Goal: Check status: Check status

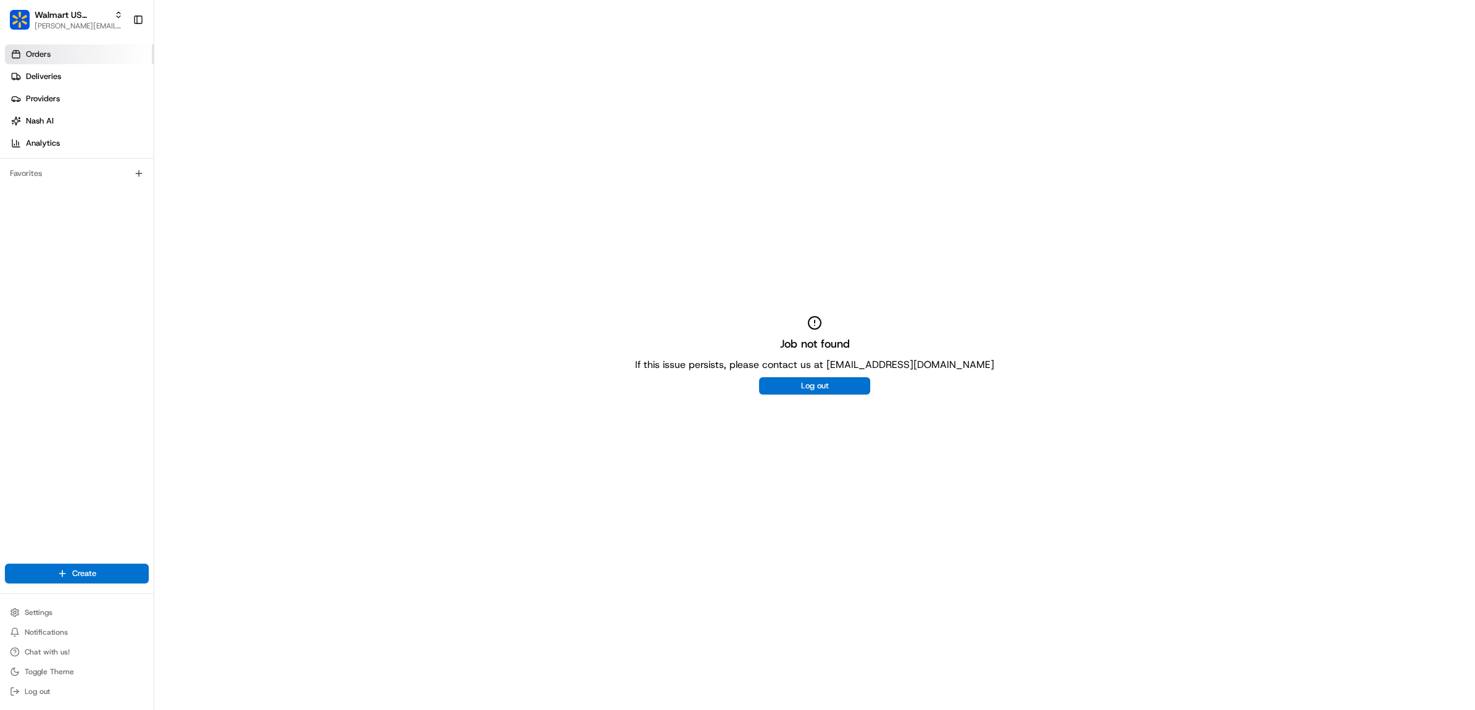
click at [81, 56] on link "Orders" at bounding box center [79, 54] width 149 height 20
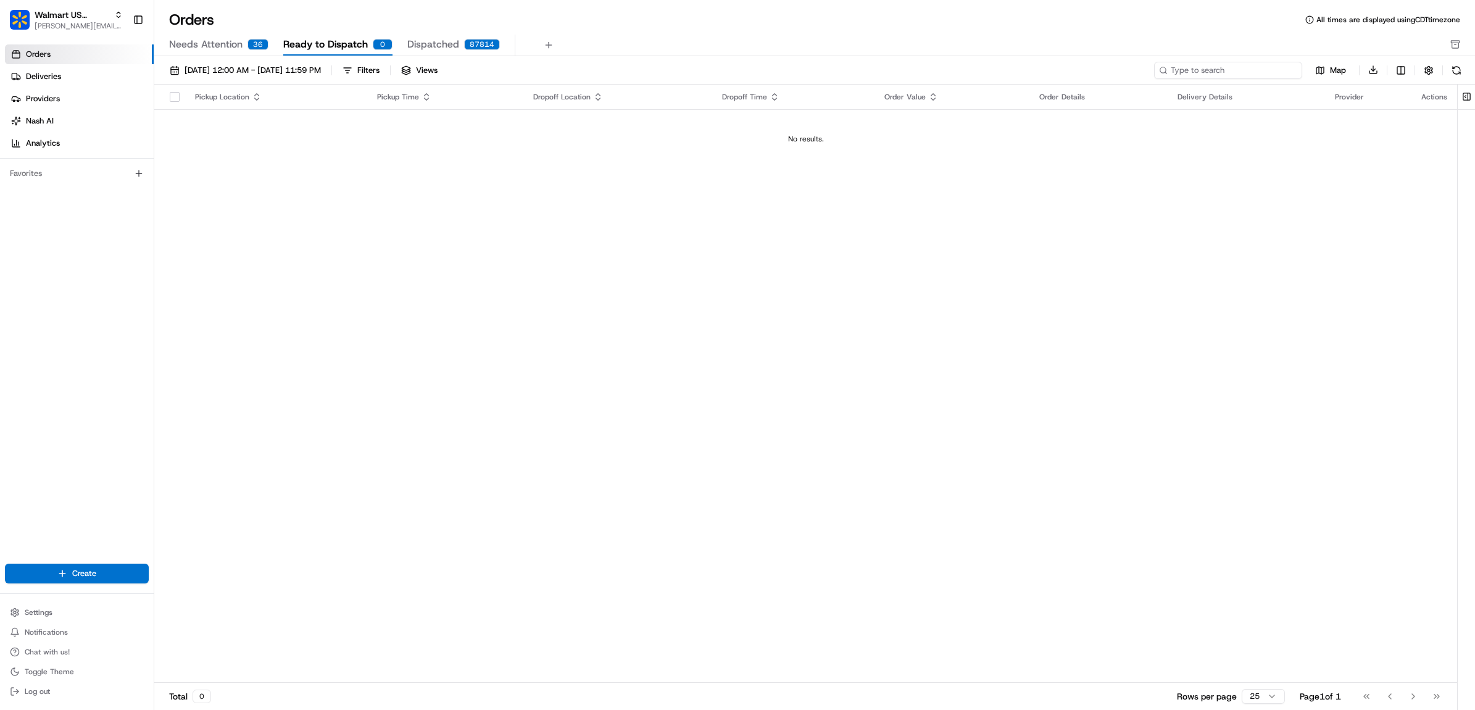
click at [1217, 66] on input at bounding box center [1228, 70] width 148 height 17
paste input "200013473524020"
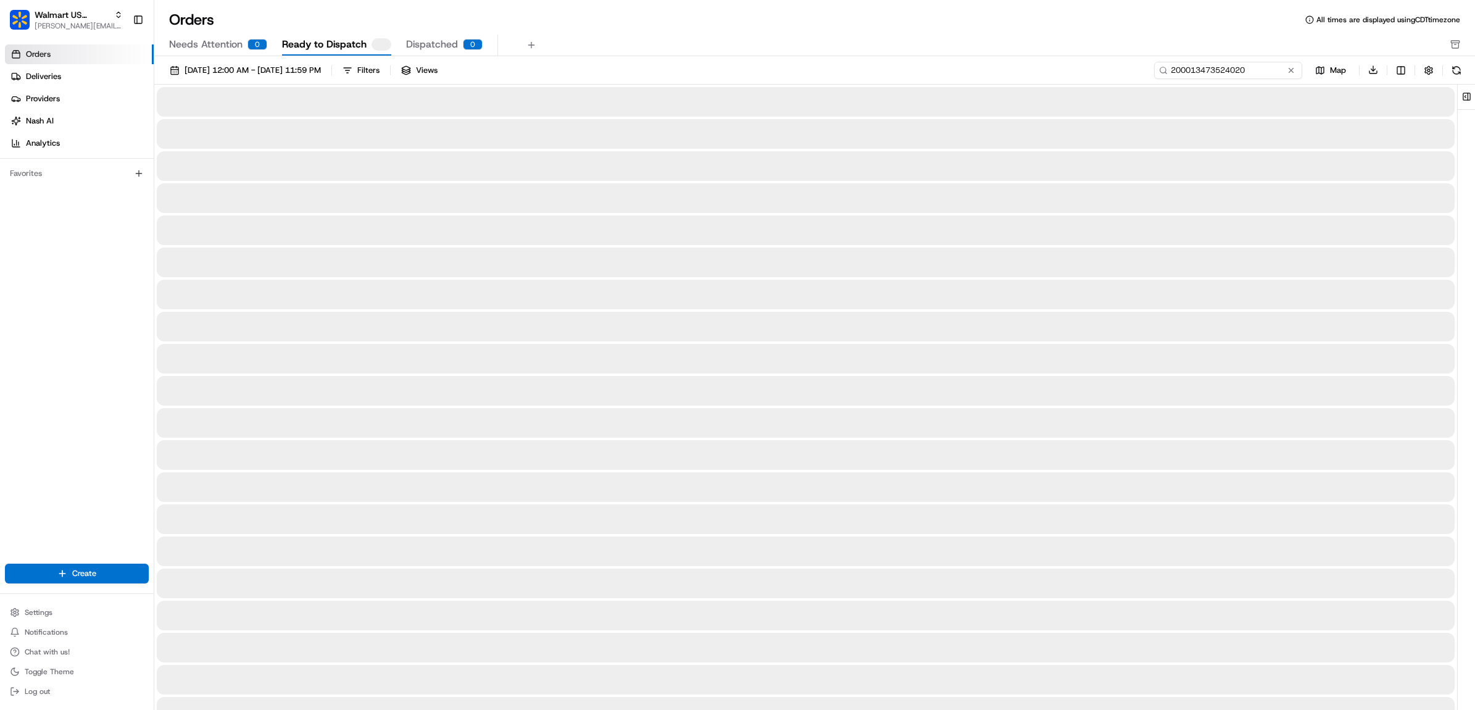
type input "200013473524020"
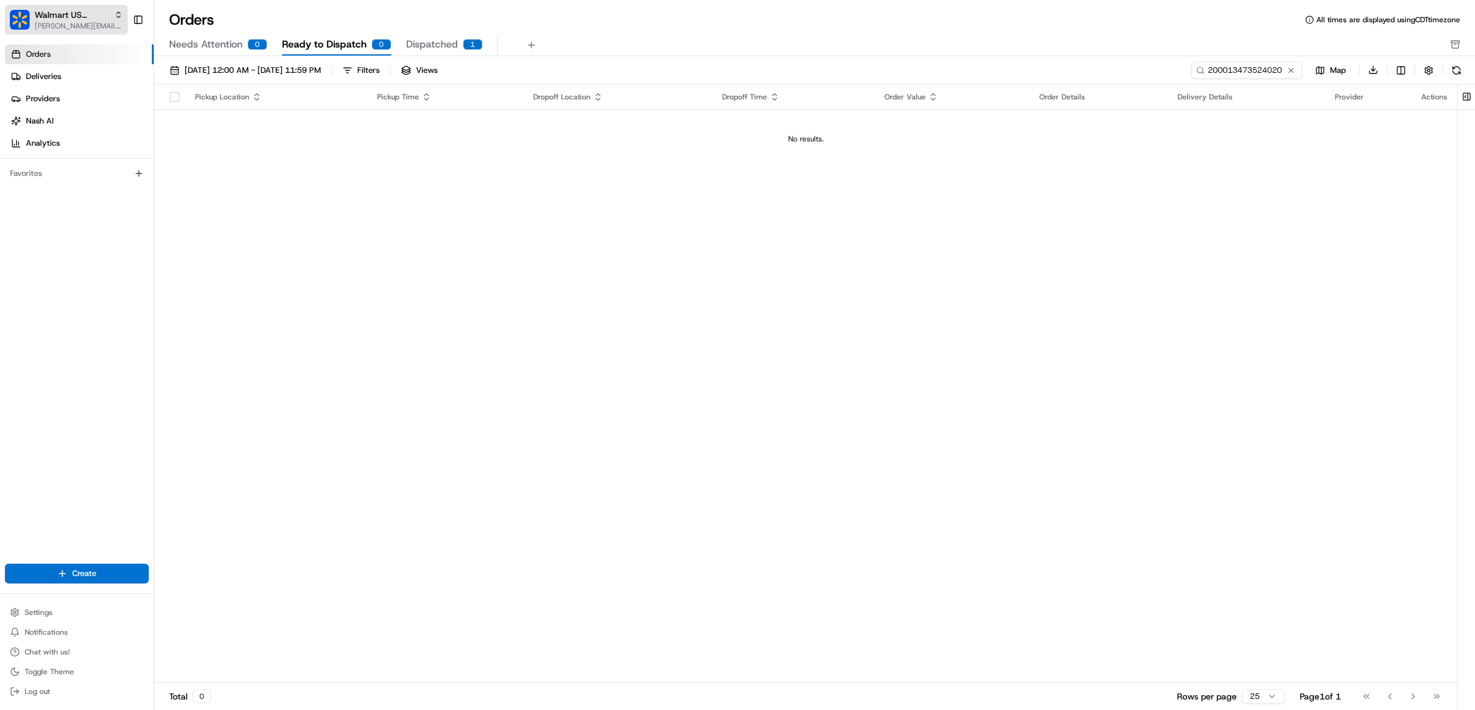
click at [93, 17] on span "Walmart US Stores" at bounding box center [72, 15] width 75 height 12
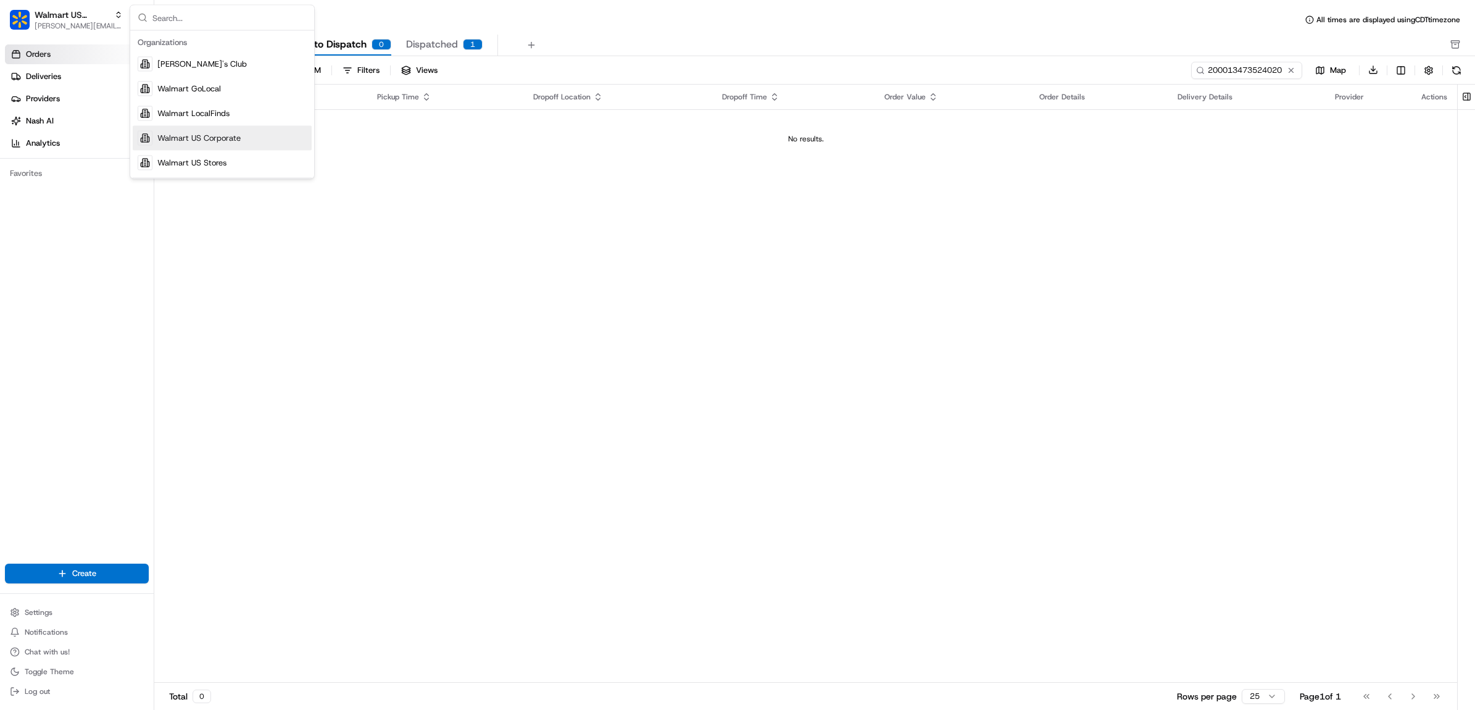
click at [209, 142] on span "Walmart US Corporate" at bounding box center [198, 138] width 83 height 11
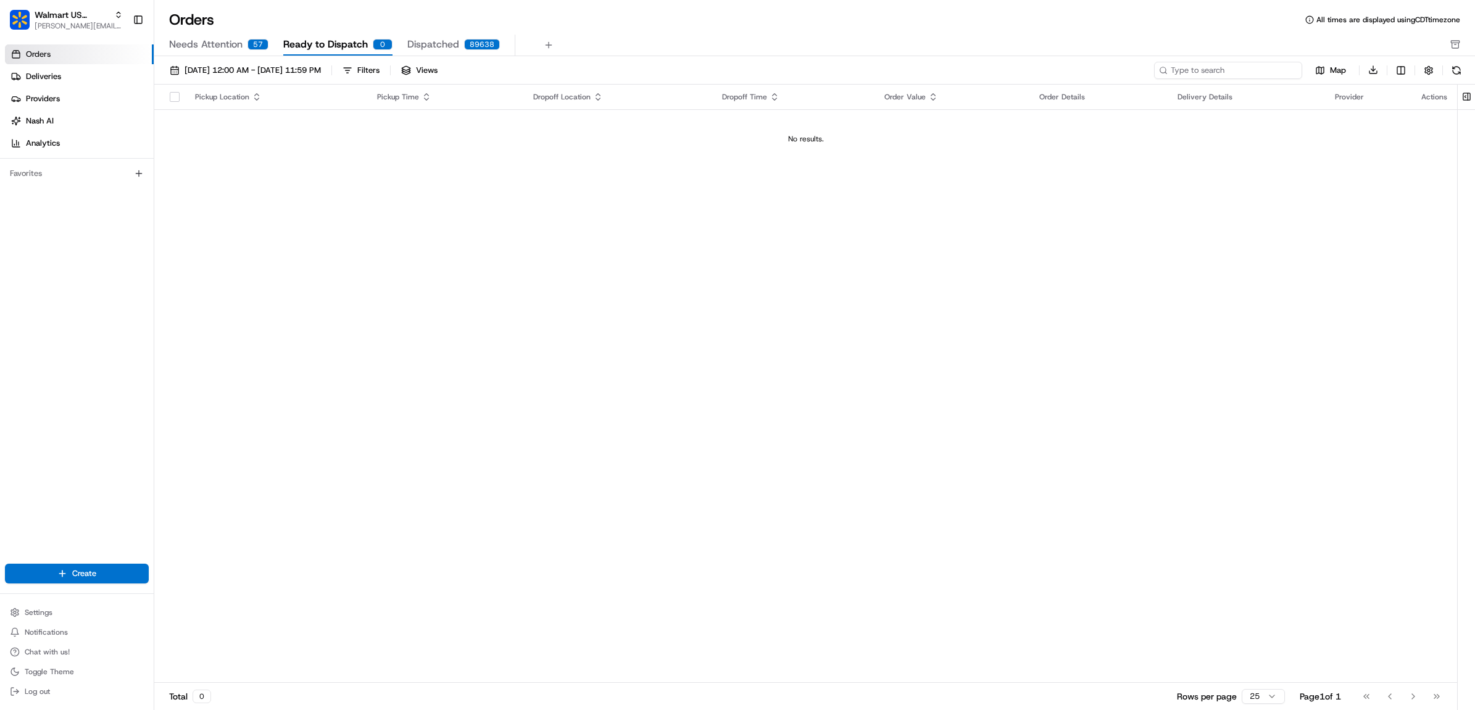
click at [1210, 66] on input at bounding box center [1228, 70] width 148 height 17
paste input "200013473524020"
type input "200013473524020"
click at [245, 68] on span "[DATE] 12:00 AM - [DATE] 11:59 PM" at bounding box center [253, 70] width 136 height 11
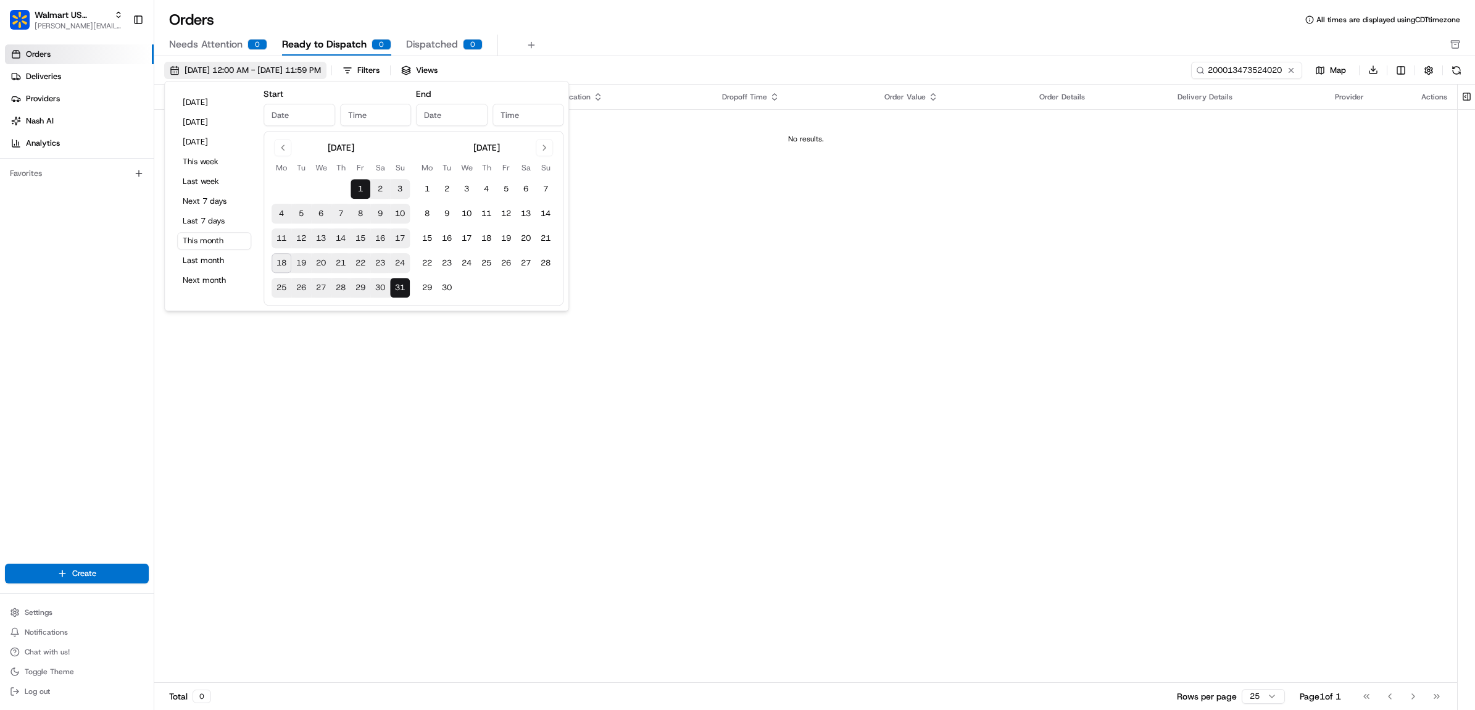
type input "[DATE]"
type input "12:00 AM"
type input "[DATE]"
type input "11:59 PM"
click at [285, 155] on button "Go to previous month" at bounding box center [282, 147] width 17 height 17
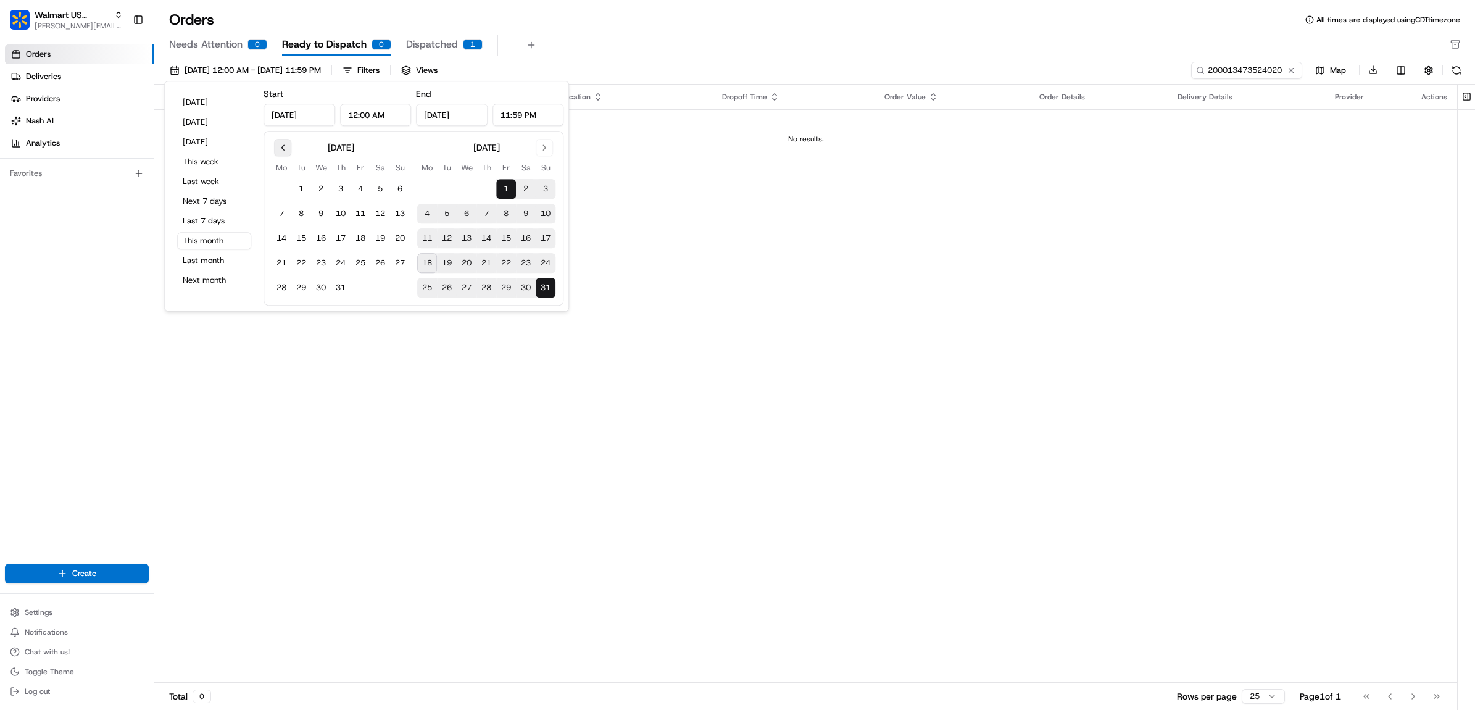
click at [285, 155] on button "Go to previous month" at bounding box center [282, 147] width 17 height 17
click at [298, 187] on button "1" at bounding box center [301, 189] width 20 height 20
type input "[DATE]"
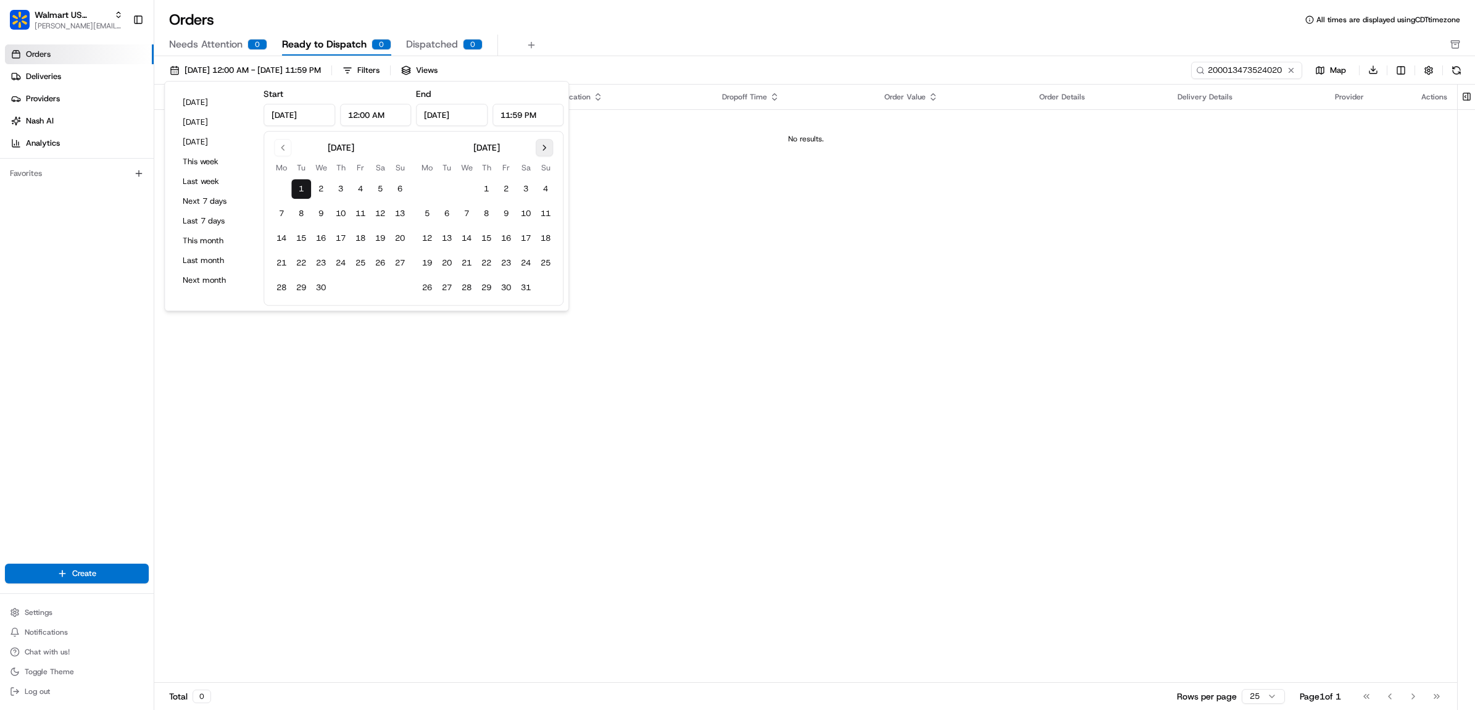
click at [539, 149] on button "Go to next month" at bounding box center [544, 147] width 17 height 17
click at [280, 265] on button "18" at bounding box center [282, 263] width 20 height 20
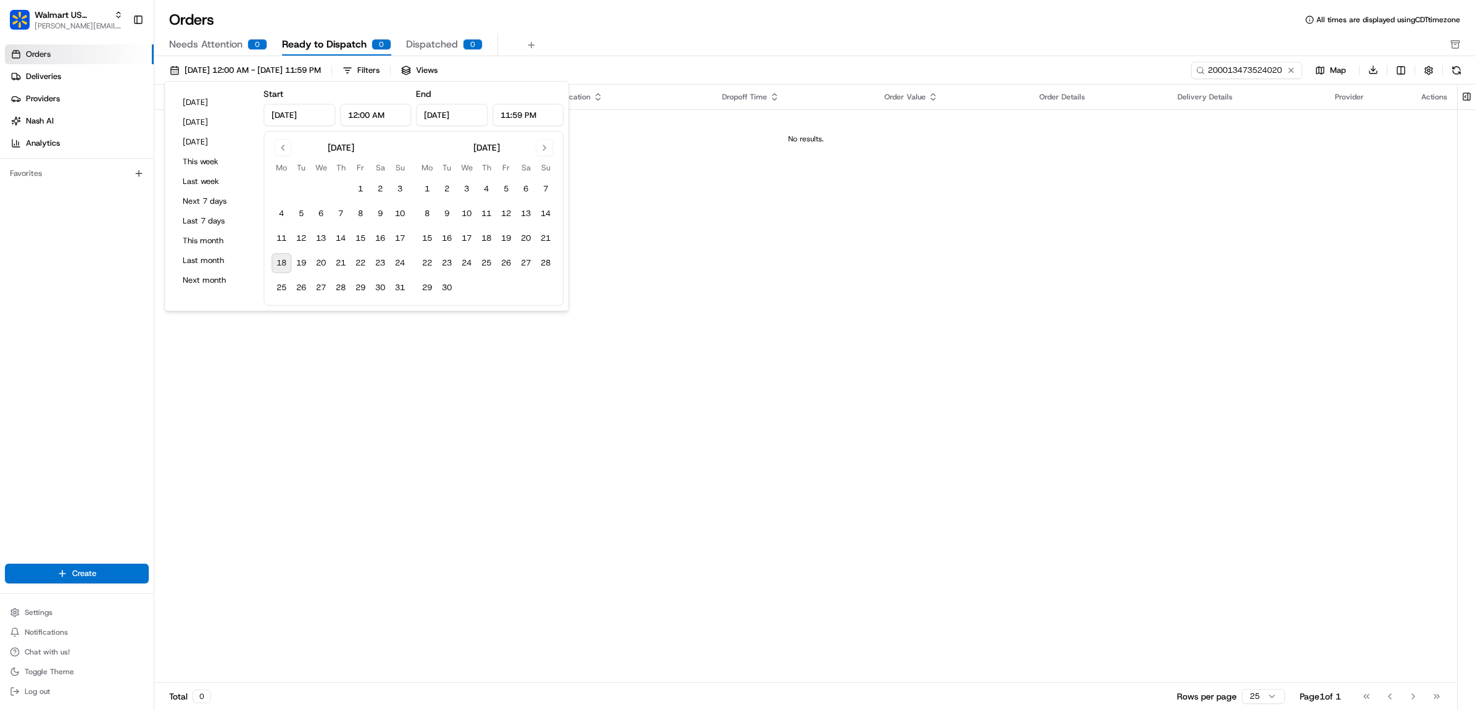
type input "[DATE]"
click at [952, 22] on div "Orders All times are displayed using CDT timezone" at bounding box center [814, 20] width 1321 height 20
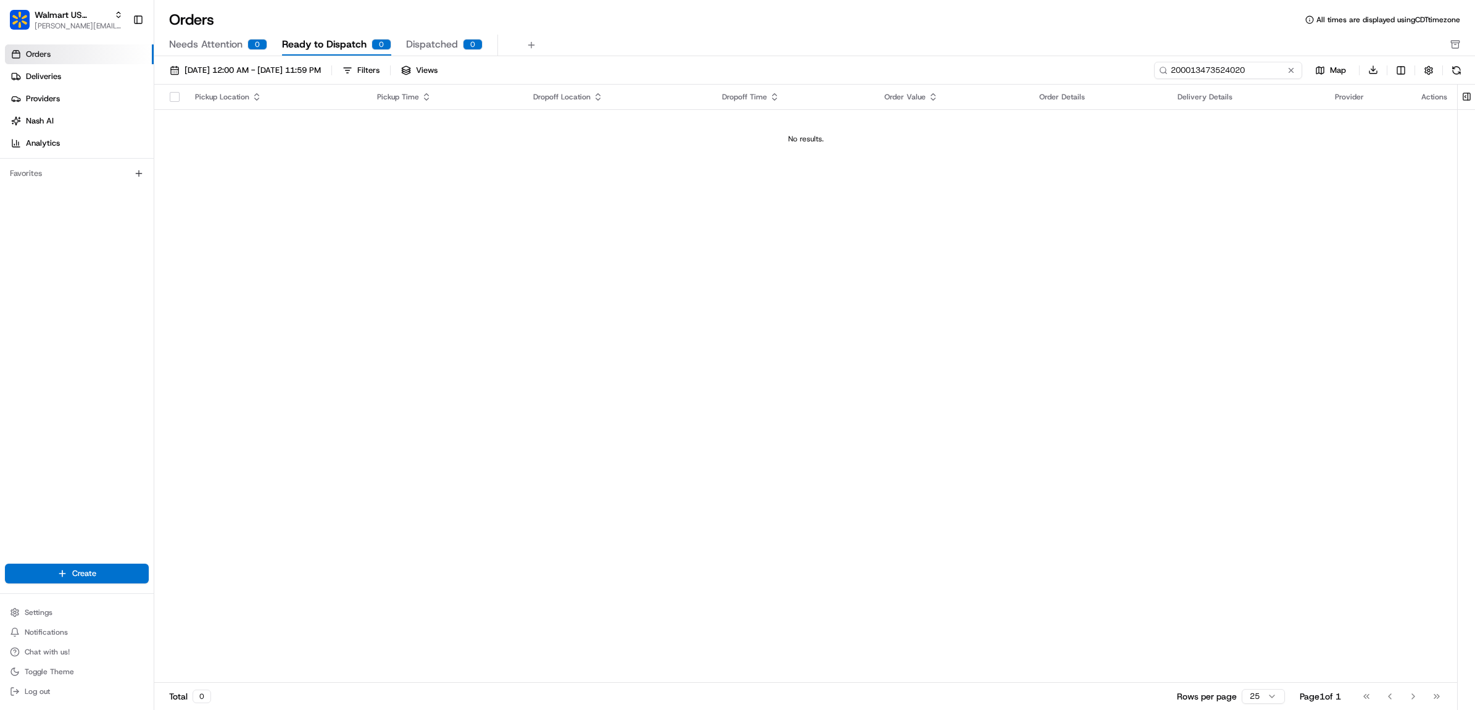
click at [1257, 66] on input "200013473524020" at bounding box center [1228, 70] width 148 height 17
click at [1276, 72] on input "200013473524020" at bounding box center [1228, 70] width 148 height 17
click at [259, 77] on button "[DATE] 12:00 AM - [DATE] 11:59 PM" at bounding box center [245, 70] width 162 height 17
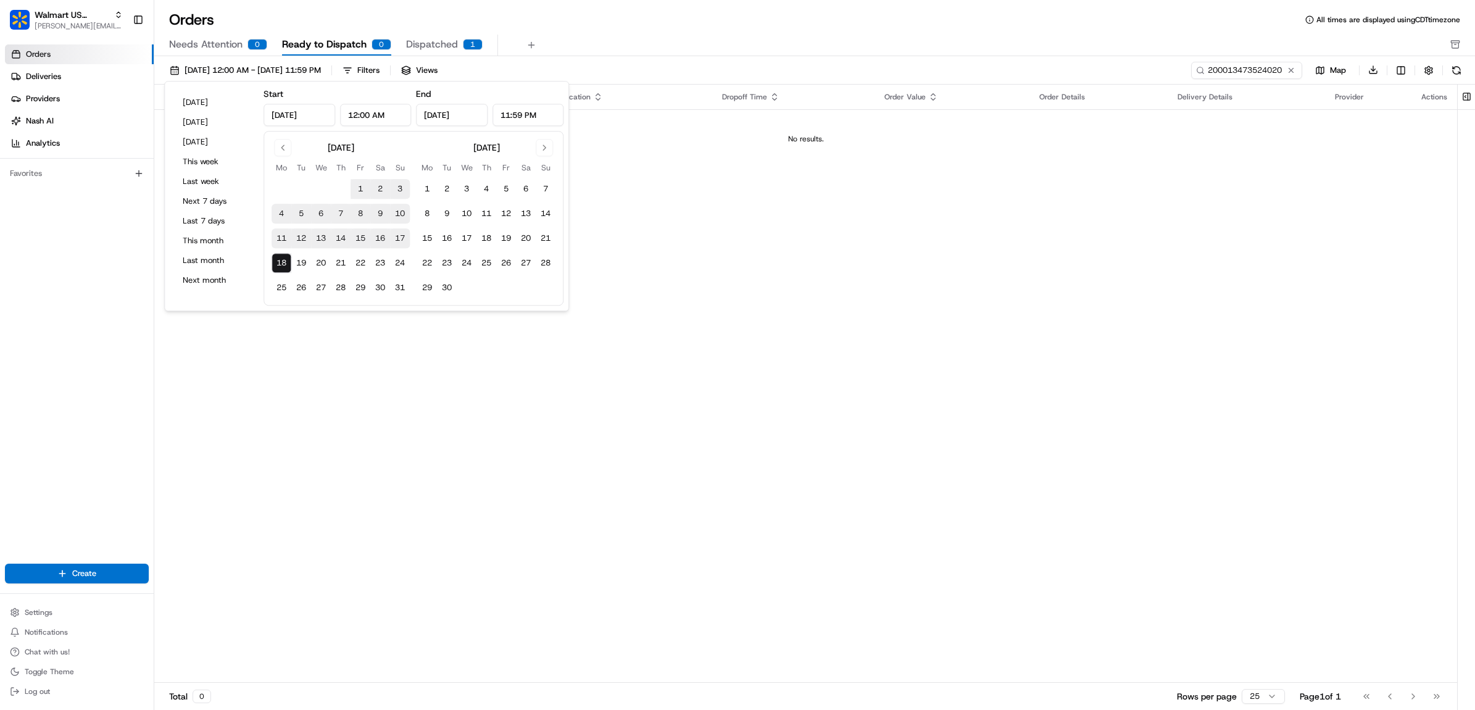
click at [299, 233] on button "12" at bounding box center [301, 238] width 20 height 20
type input "[DATE]"
click at [804, 26] on div "Orders All times are displayed using CDT timezone" at bounding box center [814, 20] width 1321 height 20
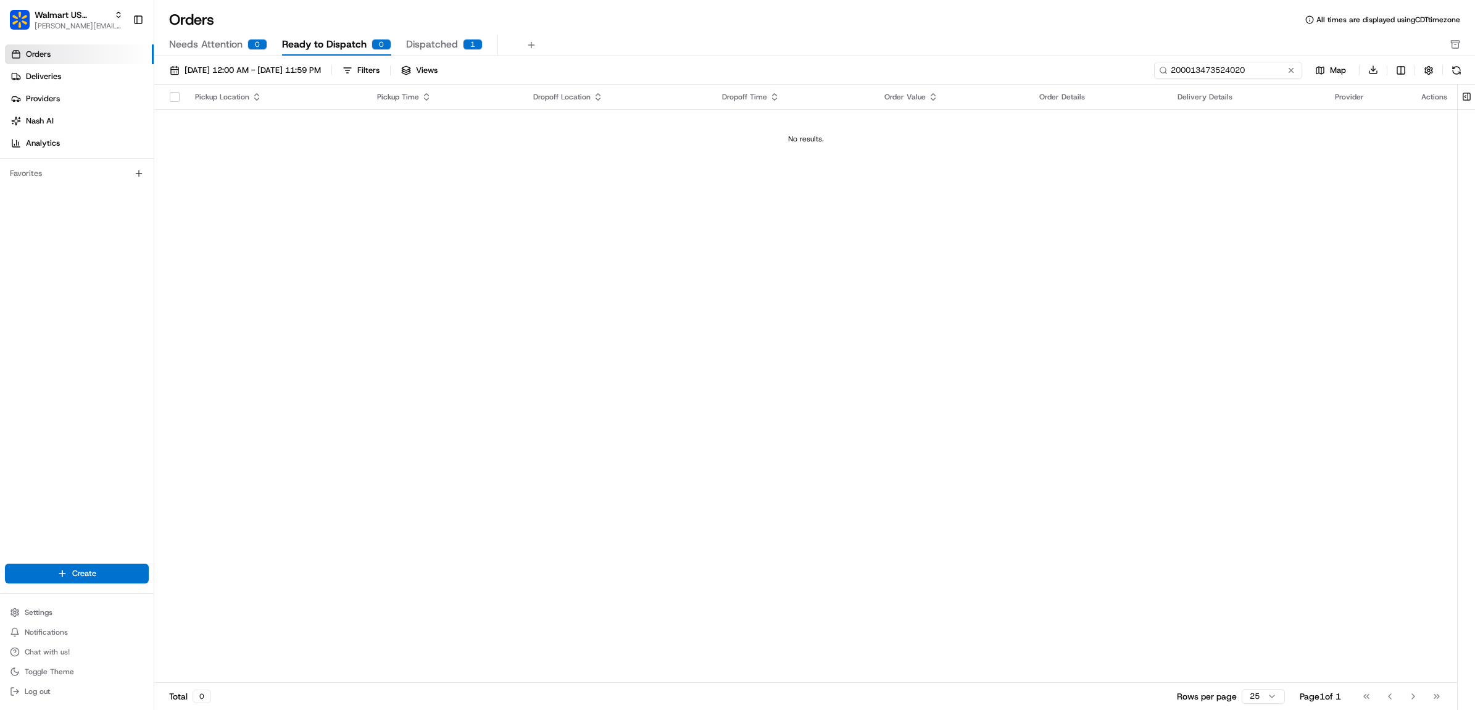
click at [1216, 68] on input "200013473524020" at bounding box center [1228, 70] width 148 height 17
drag, startPoint x: 1216, startPoint y: 68, endPoint x: 1264, endPoint y: 70, distance: 48.2
click at [1252, 69] on input "200013473524020" at bounding box center [1228, 70] width 148 height 17
click at [1267, 70] on input "200013473524020" at bounding box center [1228, 70] width 148 height 17
click at [72, 7] on button "Walmart US Corporate [PERSON_NAME][EMAIL_ADDRESS][PERSON_NAME][DOMAIN_NAME]" at bounding box center [66, 20] width 123 height 30
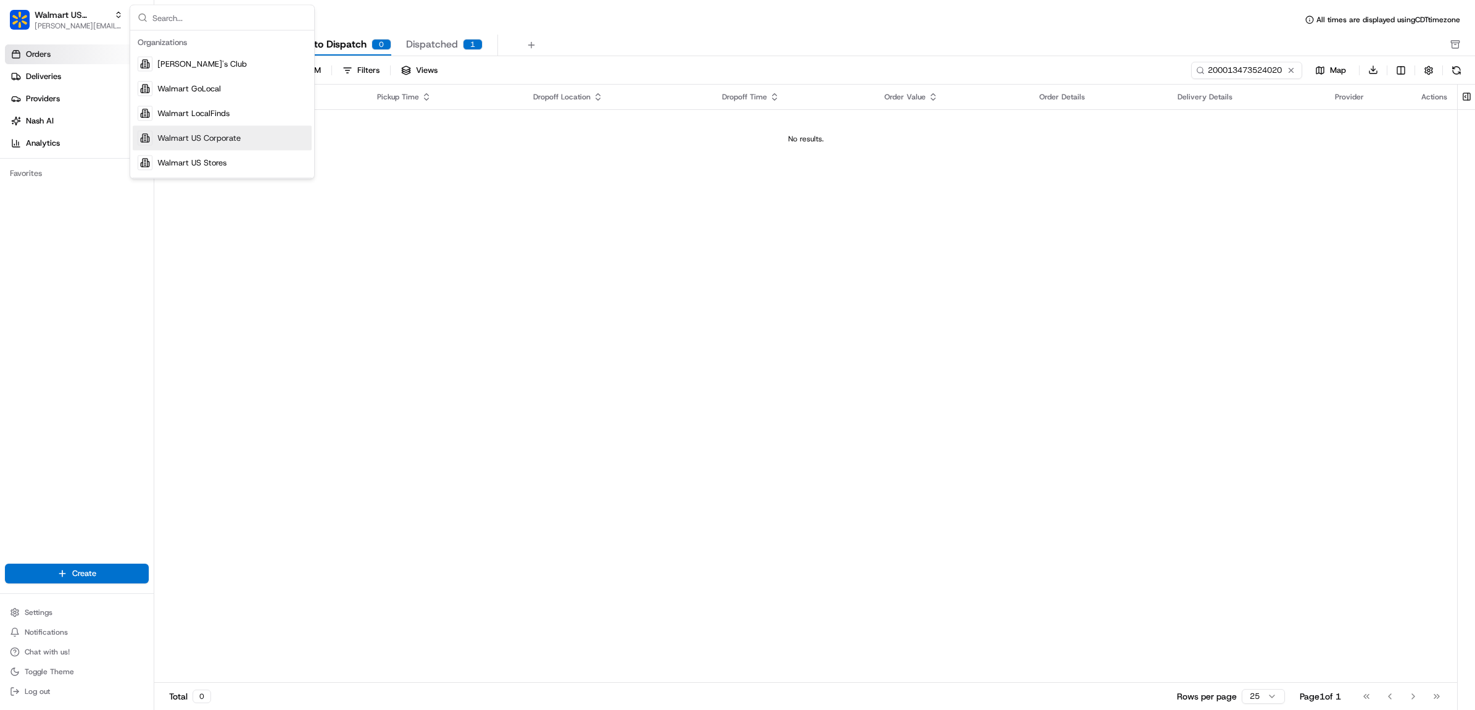
click at [181, 133] on span "Walmart US Corporate" at bounding box center [198, 138] width 83 height 11
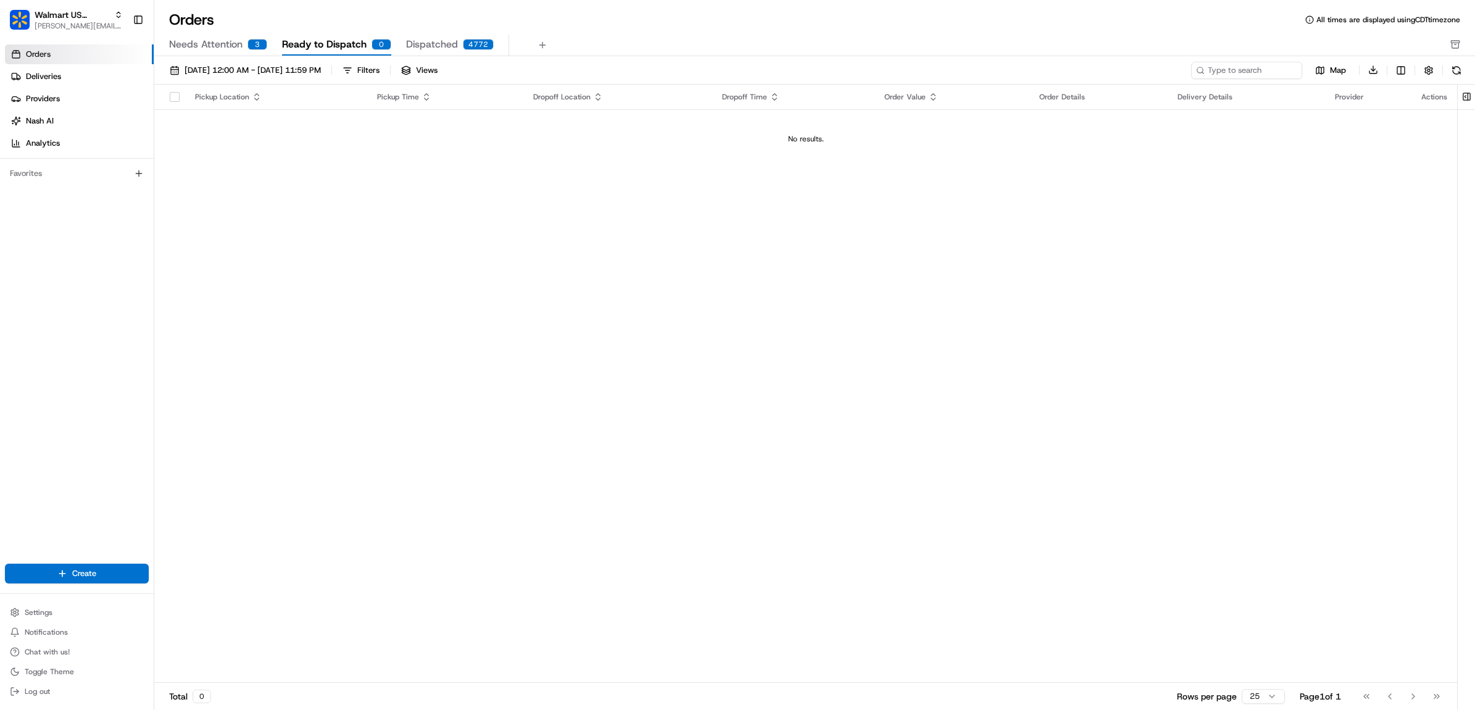
drag, startPoint x: 1201, startPoint y: 73, endPoint x: 1215, endPoint y: 70, distance: 14.5
click at [1201, 73] on icon at bounding box center [1200, 70] width 9 height 9
click at [1219, 69] on input at bounding box center [1228, 70] width 148 height 17
paste input "200013473524020"
type input "200013473524020"
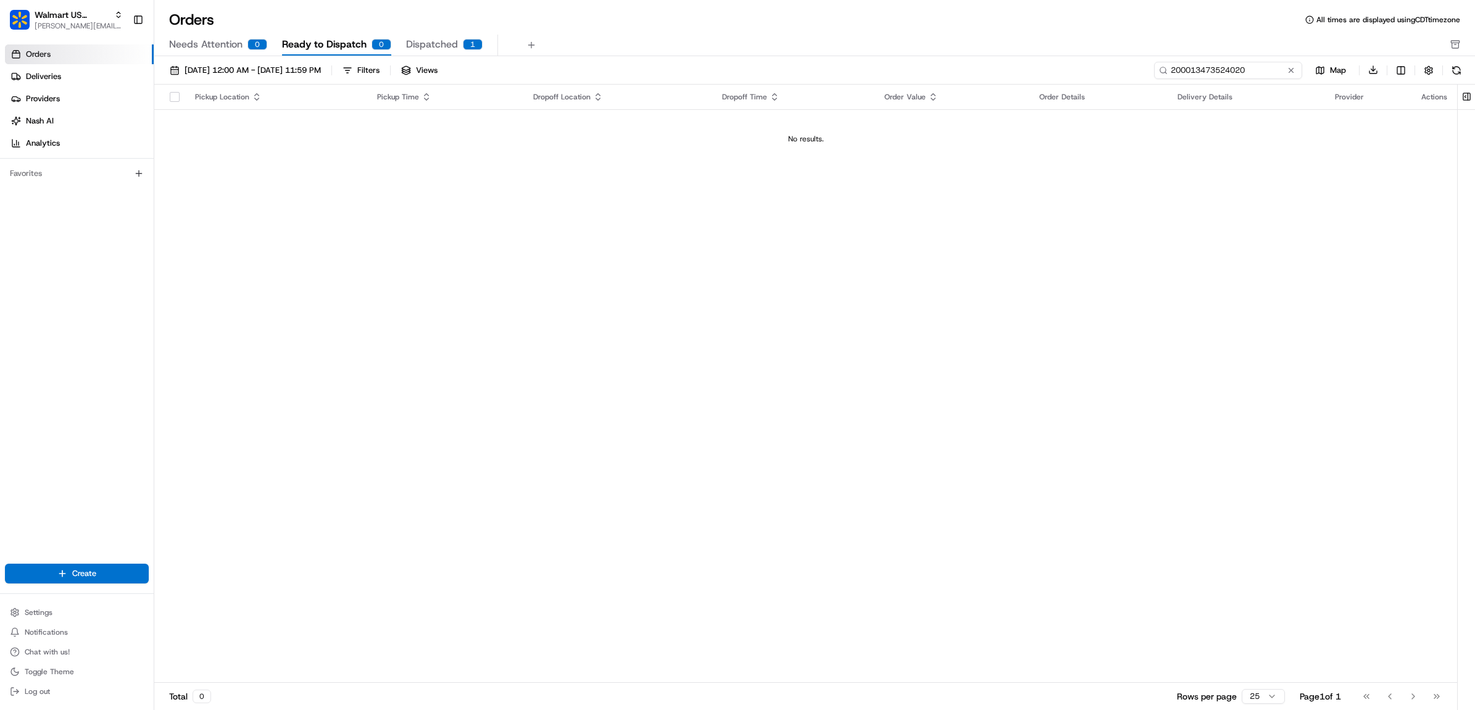
click at [1249, 67] on input "200013473524020" at bounding box center [1228, 70] width 148 height 17
click at [93, 72] on link "Deliveries" at bounding box center [79, 77] width 149 height 20
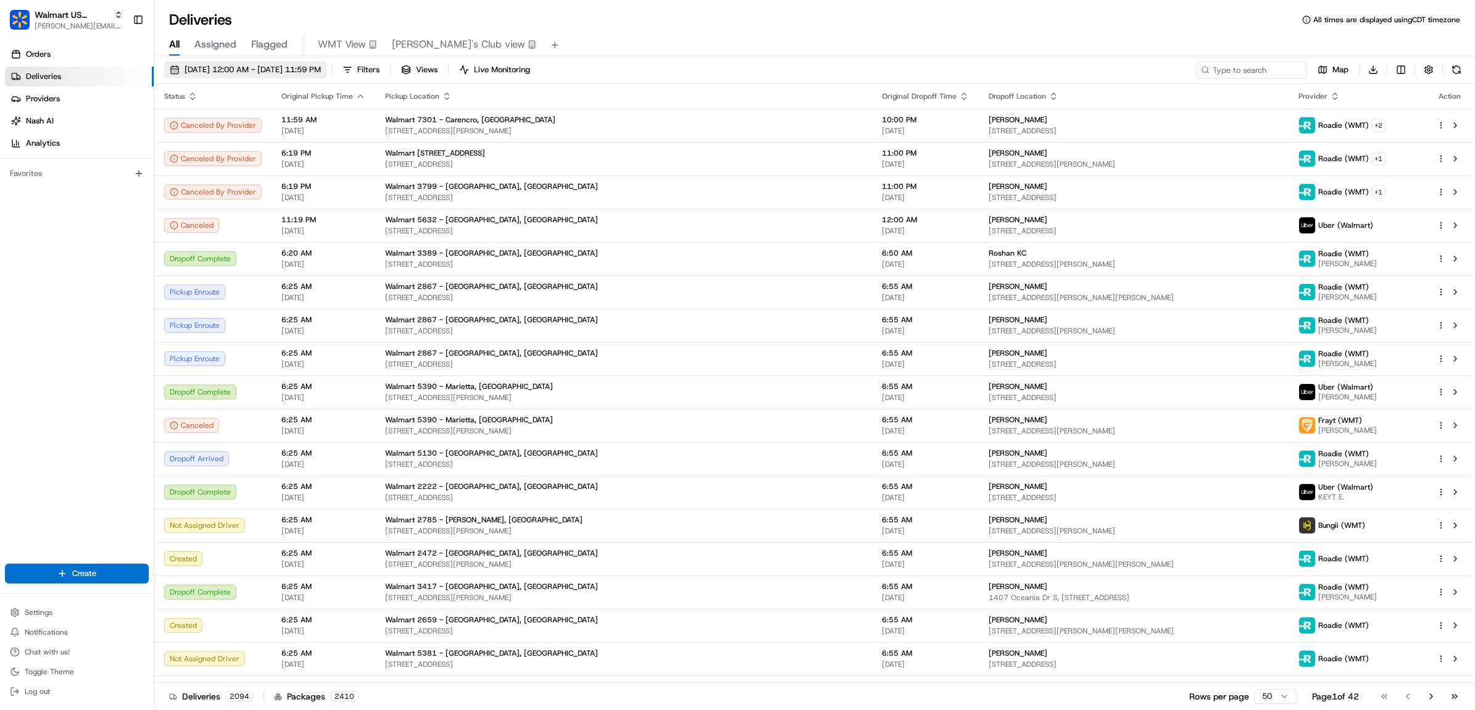
click at [317, 62] on button "[DATE] 12:00 AM - [DATE] 11:59 PM" at bounding box center [245, 69] width 162 height 17
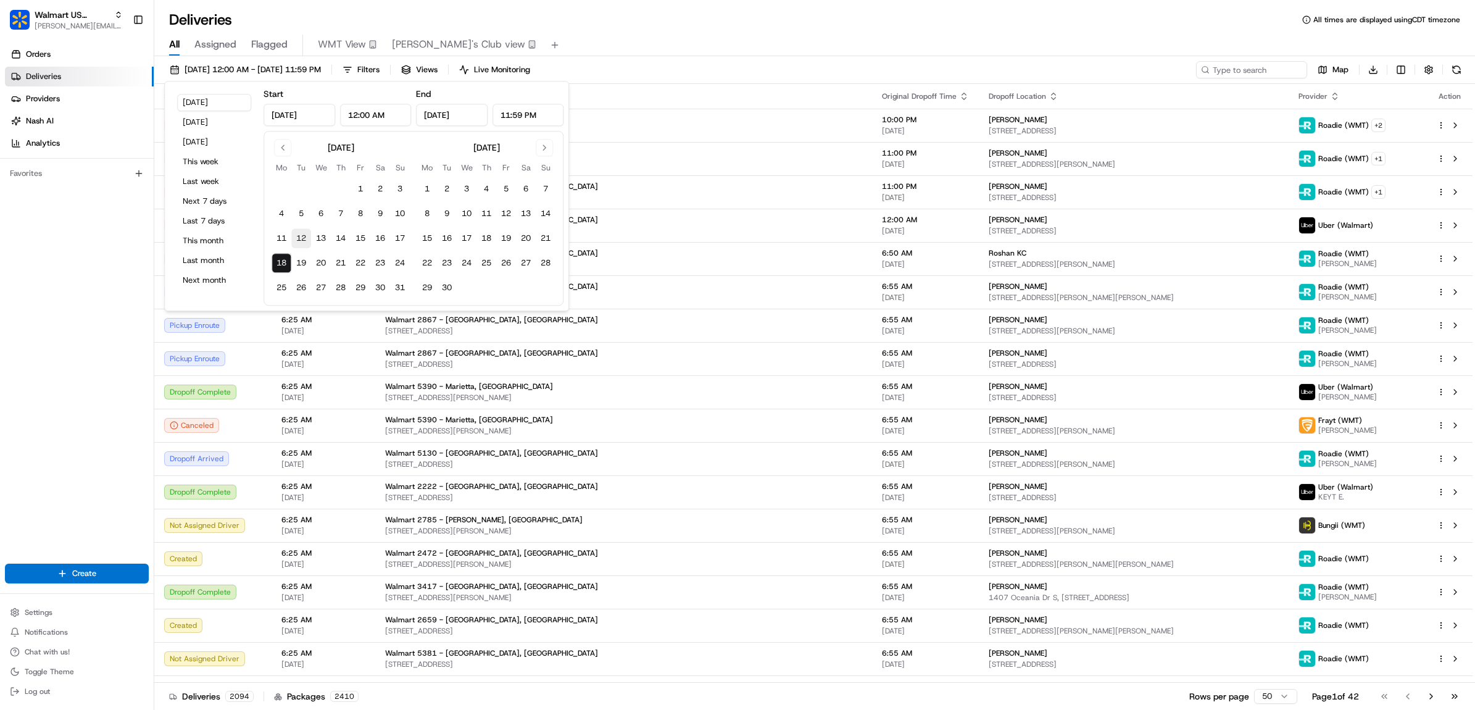
click at [301, 236] on button "12" at bounding box center [301, 238] width 20 height 20
type input "[DATE]"
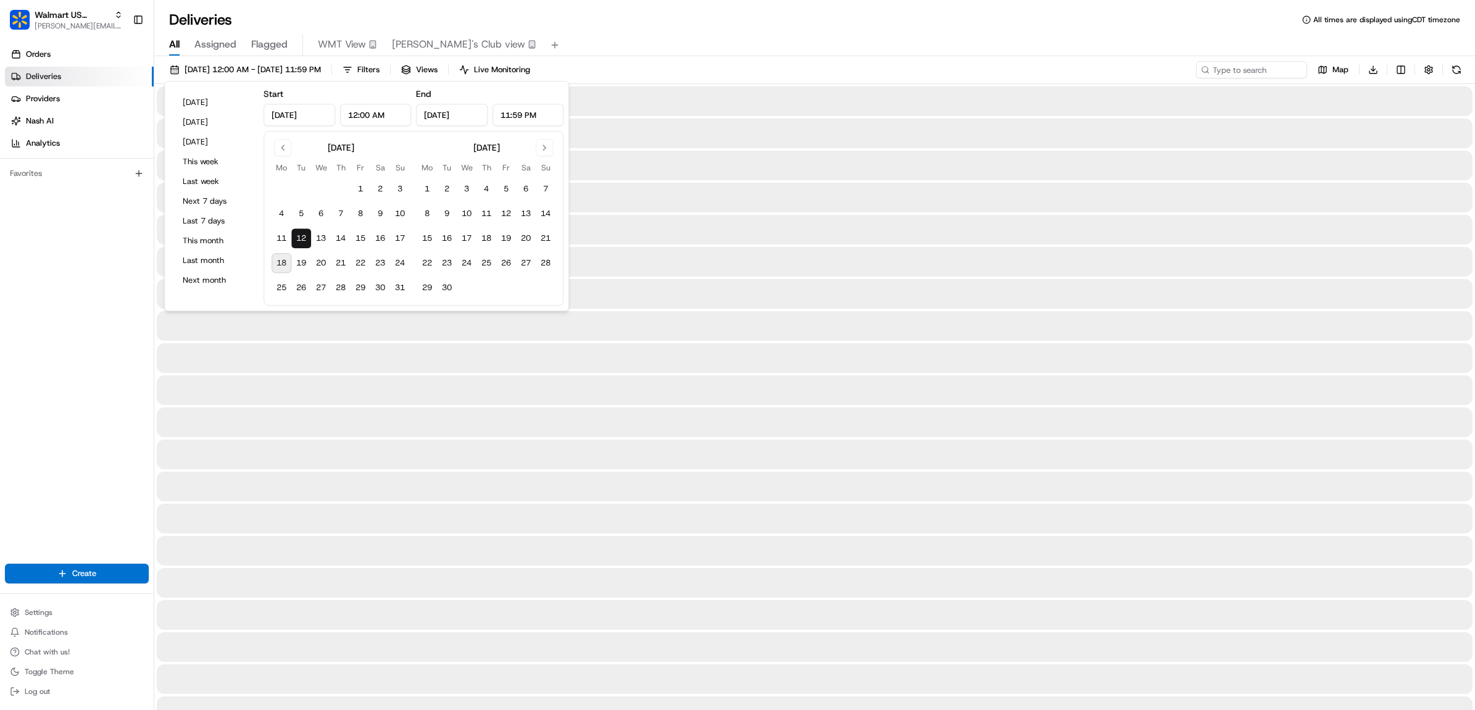
click at [1222, 43] on div "All Assigned Flagged WMT View [PERSON_NAME]'s Club view" at bounding box center [814, 46] width 1321 height 22
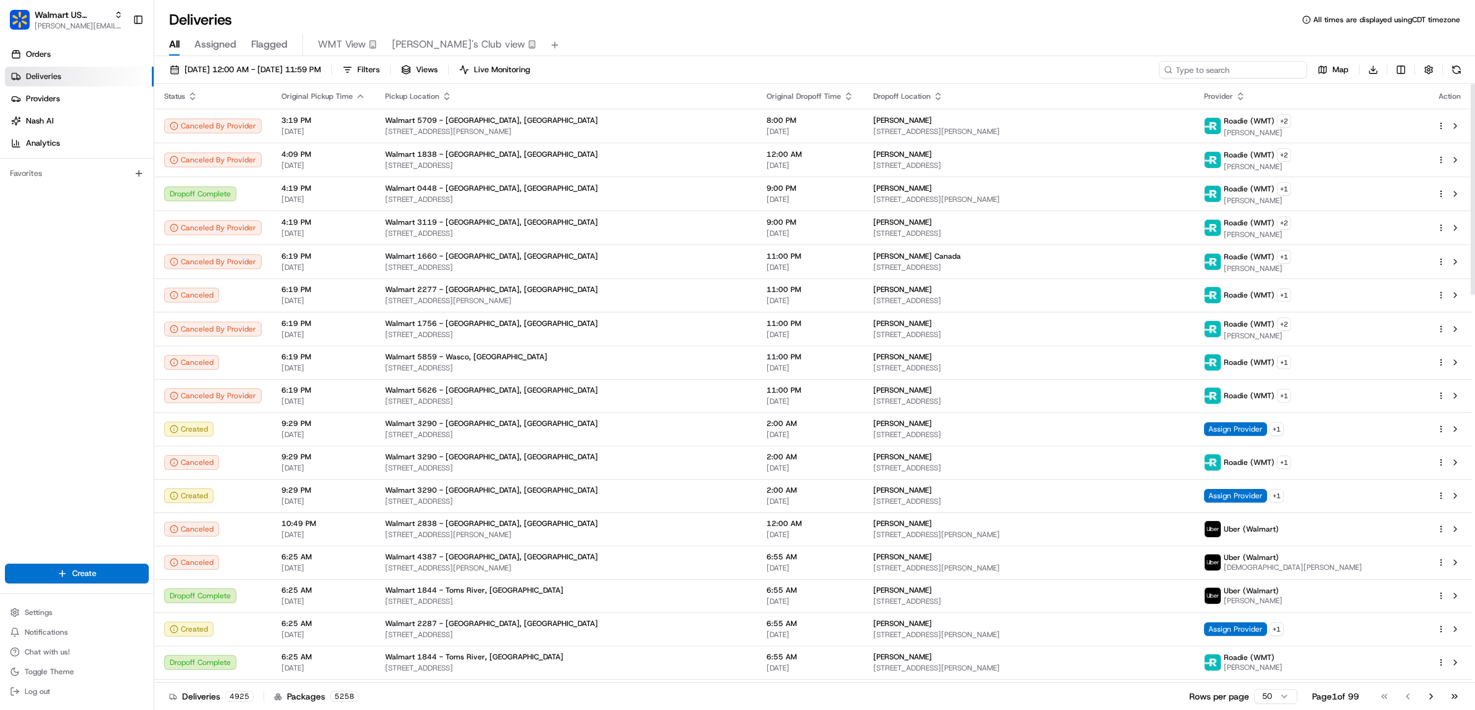
drag, startPoint x: 1282, startPoint y: 77, endPoint x: 1272, endPoint y: 75, distance: 10.2
click at [1273, 75] on input at bounding box center [1233, 69] width 148 height 17
paste input "200013473524020"
type input "200013473524020"
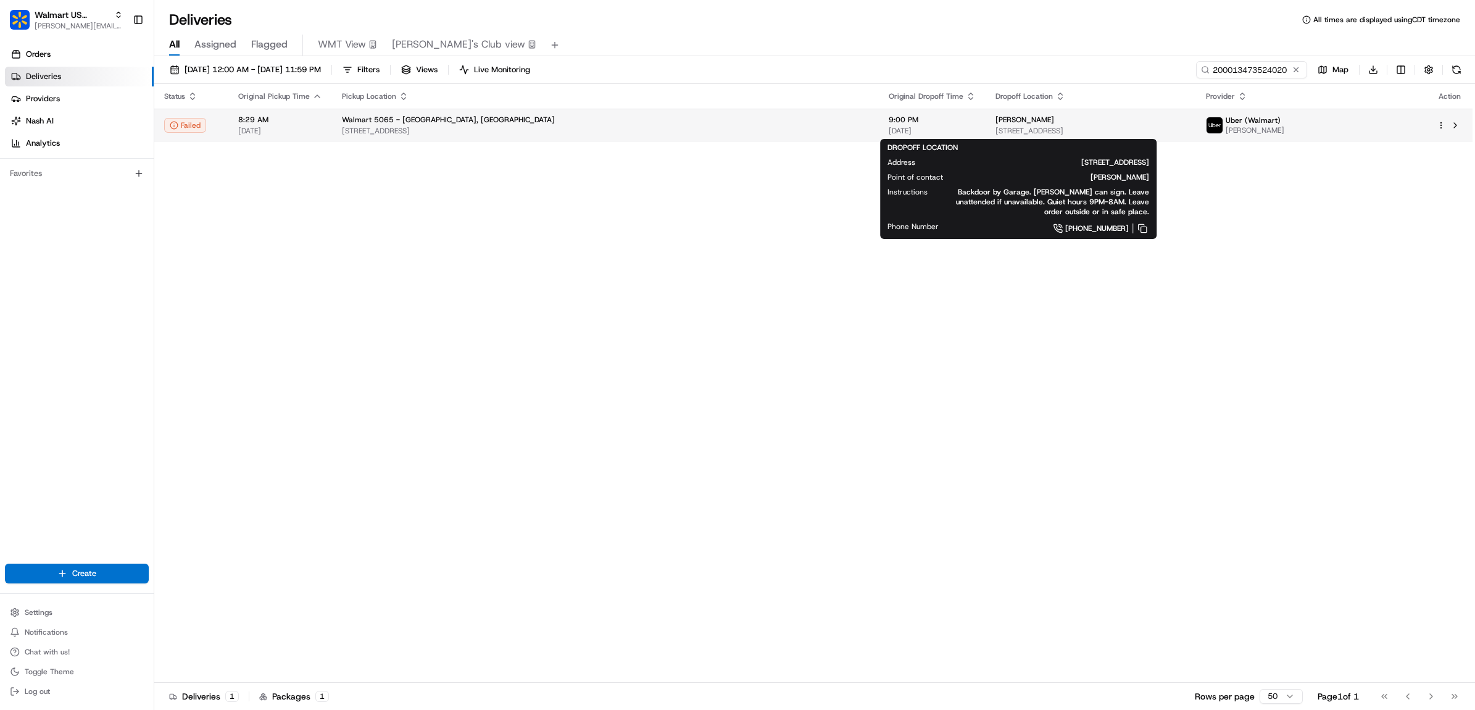
click at [1182, 136] on span "[STREET_ADDRESS]" at bounding box center [1091, 131] width 191 height 10
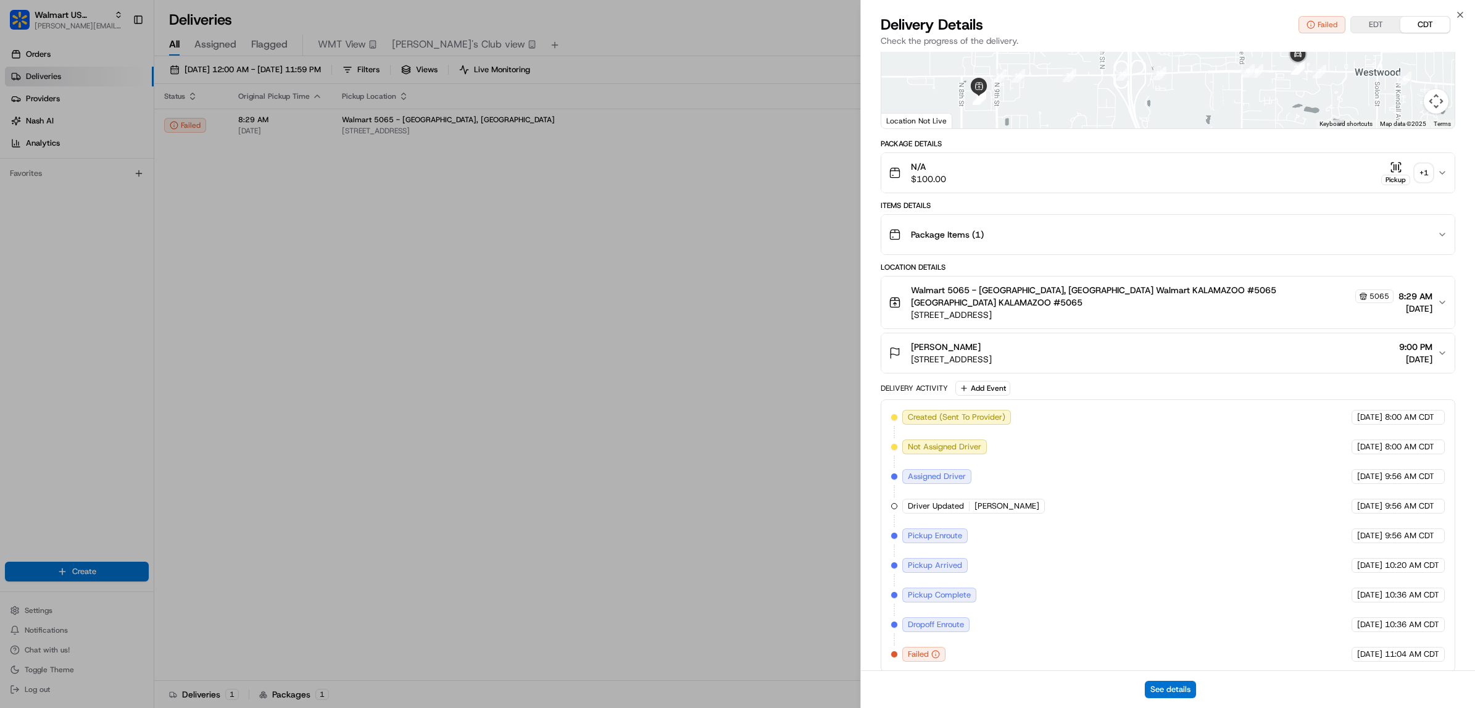
scroll to position [145, 0]
